Goal: Transaction & Acquisition: Purchase product/service

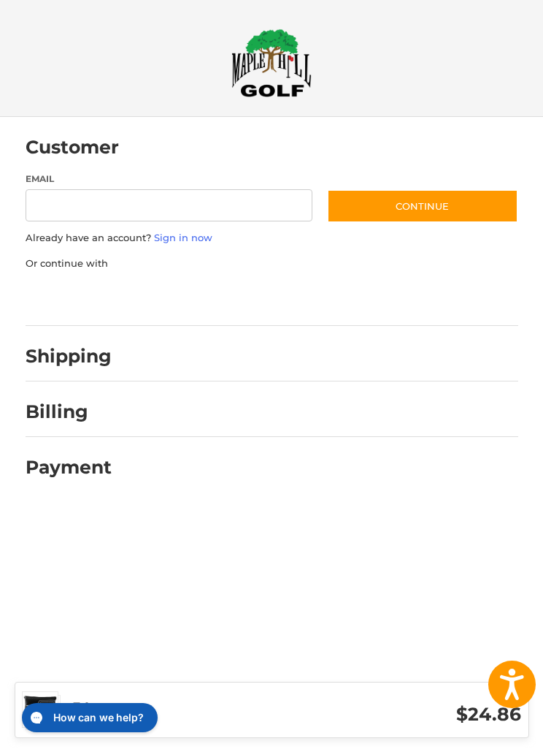
click at [132, 214] on input "Email" at bounding box center [170, 205] width 288 height 33
type input "**********"
click at [432, 212] on button "Continue" at bounding box center [422, 206] width 191 height 34
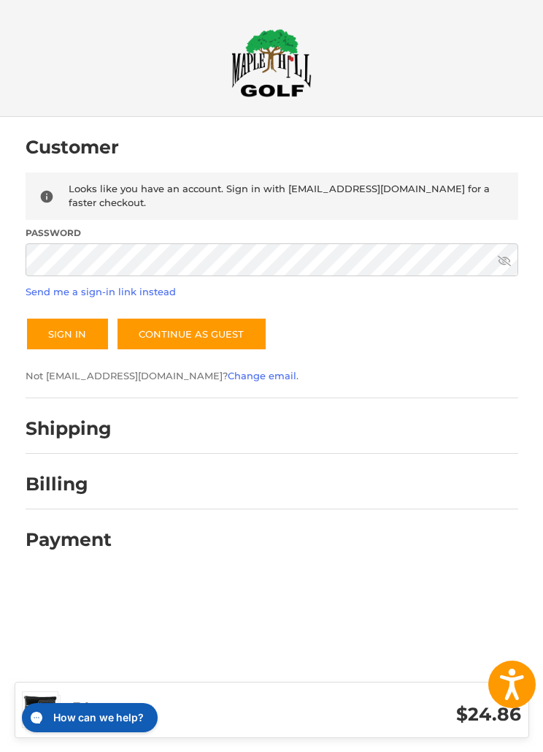
click at [67, 336] on button "Sign In" at bounding box center [68, 334] width 84 height 34
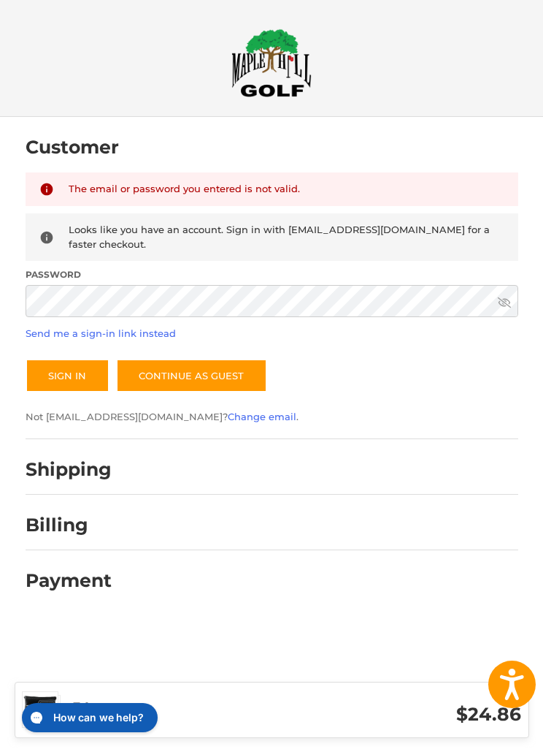
click at [64, 373] on button "Sign In" at bounding box center [68, 376] width 84 height 34
click at [508, 297] on icon at bounding box center [504, 302] width 13 height 10
click at [66, 373] on button "Sign In" at bounding box center [68, 376] width 84 height 34
